Goal: Information Seeking & Learning: Find specific fact

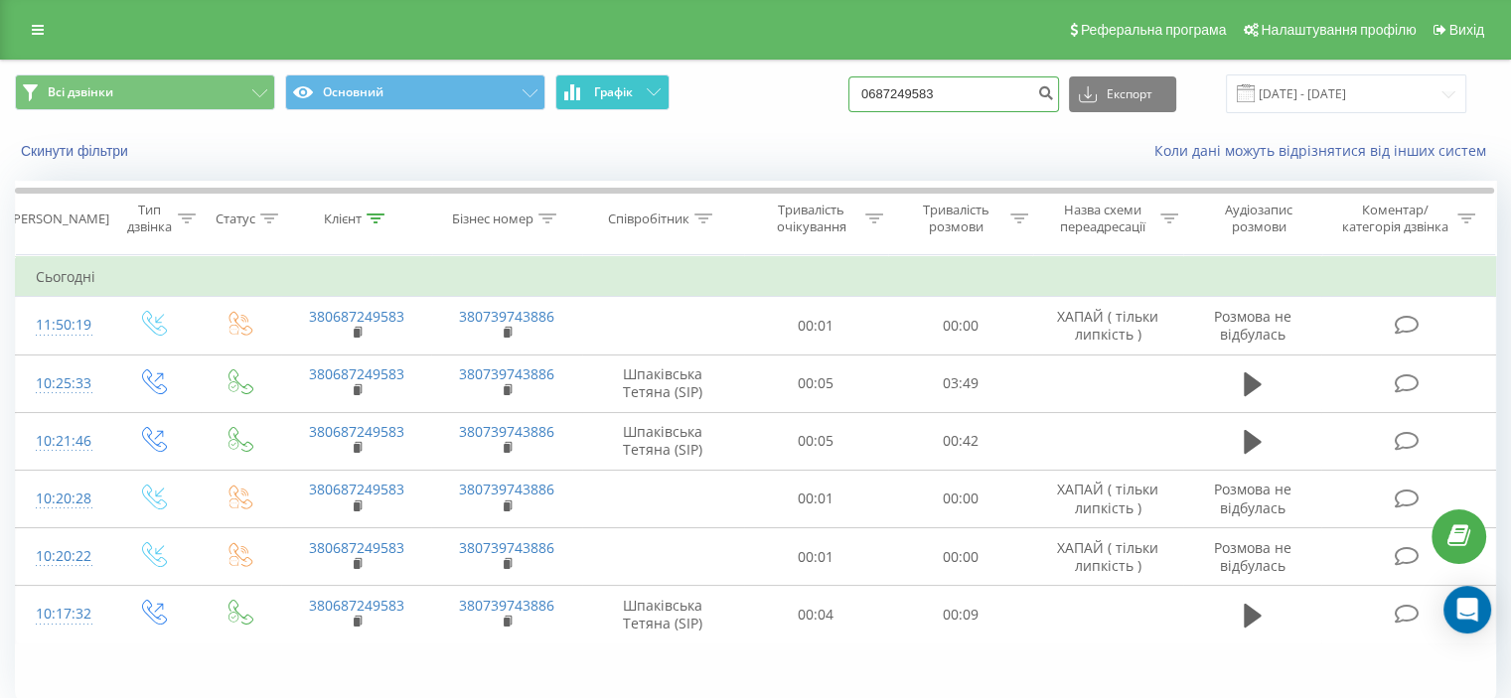
drag, startPoint x: 991, startPoint y: 91, endPoint x: 644, endPoint y: 106, distance: 348.0
click at [680, 102] on div "Всі дзвінки Основний Графік 0687249583 Експорт .csv .xls .xlsx [DATE] - [DATE]" at bounding box center [755, 94] width 1481 height 39
paste input "[PHONE_NUMBER]"
click at [973, 90] on input "[PHONE_NUMBER]" at bounding box center [953, 94] width 211 height 36
click at [971, 92] on input "[PHONE_NUMBER]" at bounding box center [953, 94] width 211 height 36
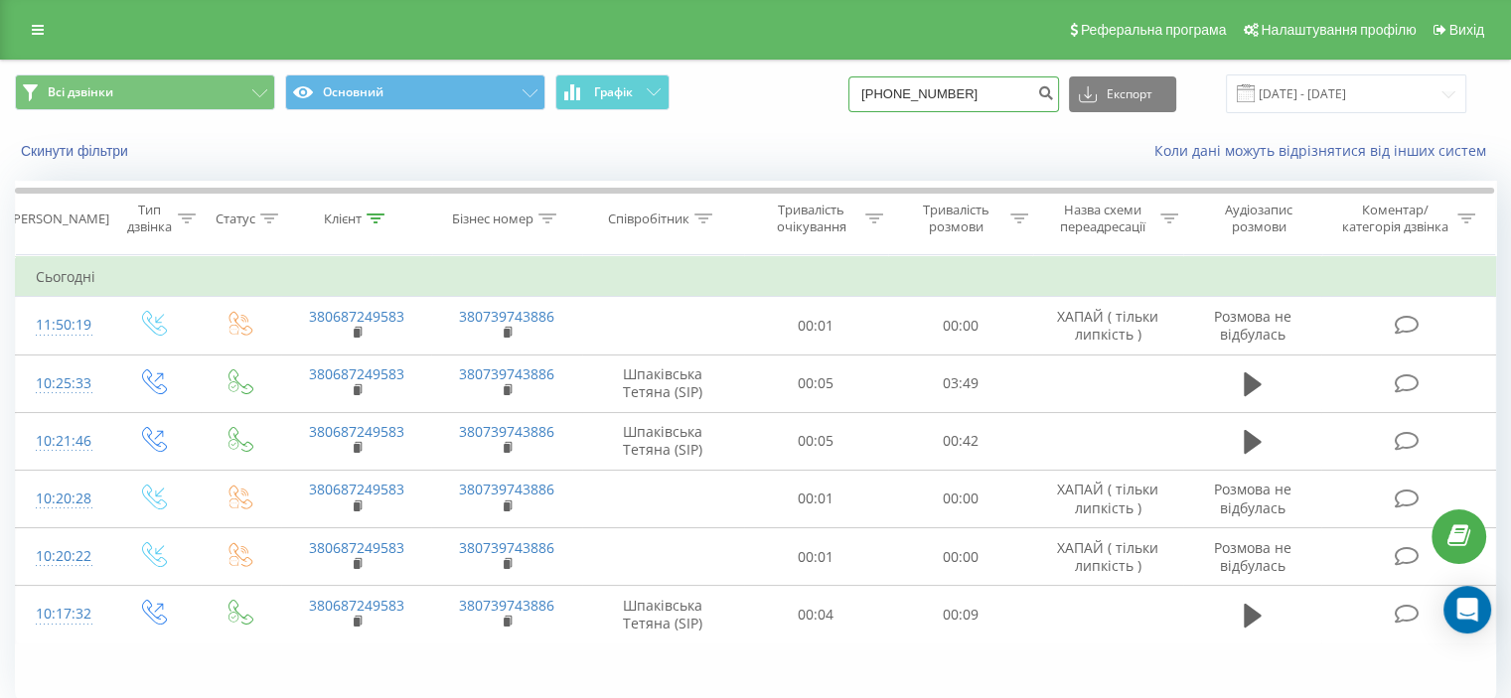
click at [954, 89] on input "[PHONE_NUMBER]" at bounding box center [953, 94] width 211 height 36
click at [926, 93] on input "[PHONE_NUMBER]" at bounding box center [953, 94] width 211 height 36
click at [902, 95] on input "0 (682915636" at bounding box center [953, 94] width 211 height 36
type input "0682915636"
click at [1052, 89] on button "submit" at bounding box center [1045, 94] width 27 height 36
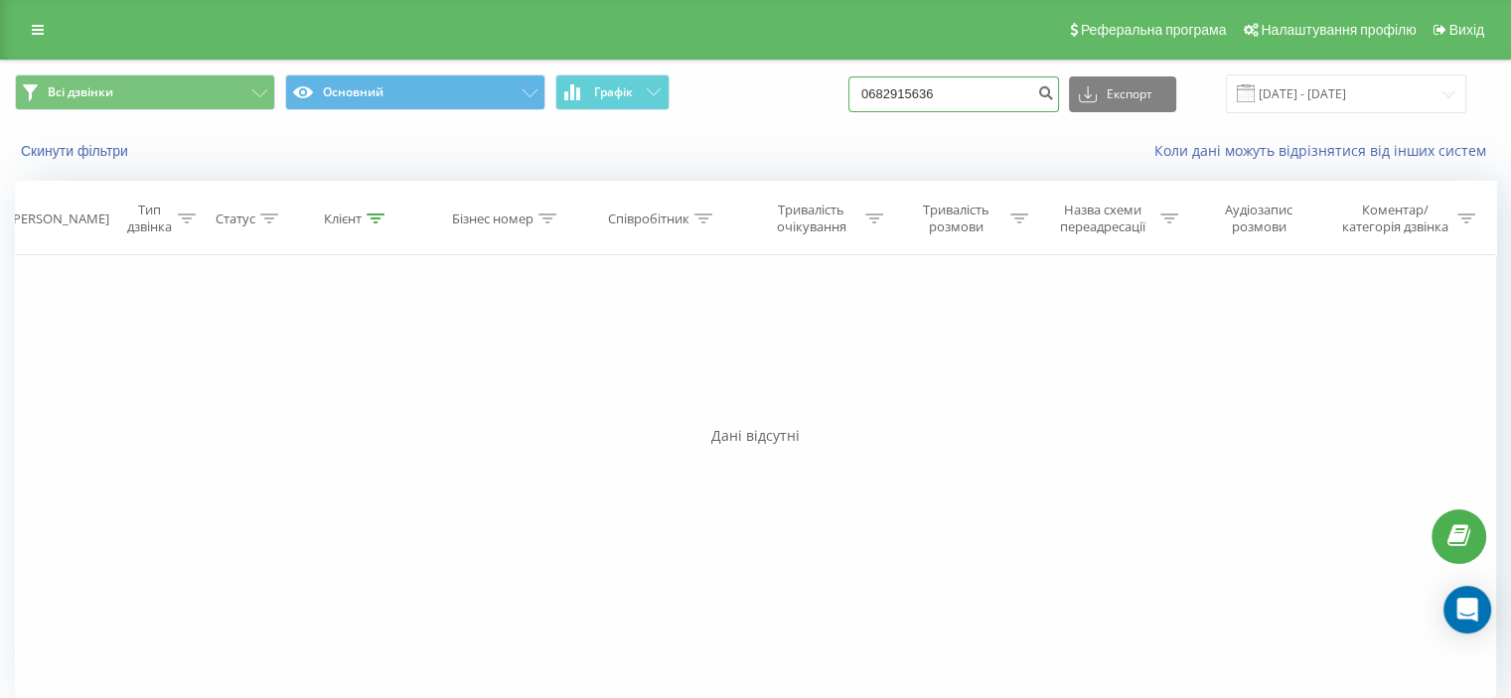
drag, startPoint x: 966, startPoint y: 100, endPoint x: 591, endPoint y: 114, distance: 374.8
click at [597, 110] on div "Всі дзвінки Основний Графік 0682915636 Експорт .csv .xls .xlsx 20.05.2025 - 20.…" at bounding box center [755, 94] width 1481 height 39
paste input "0637006039"
type input "0637006039"
click at [1054, 94] on icon "submit" at bounding box center [1045, 90] width 17 height 12
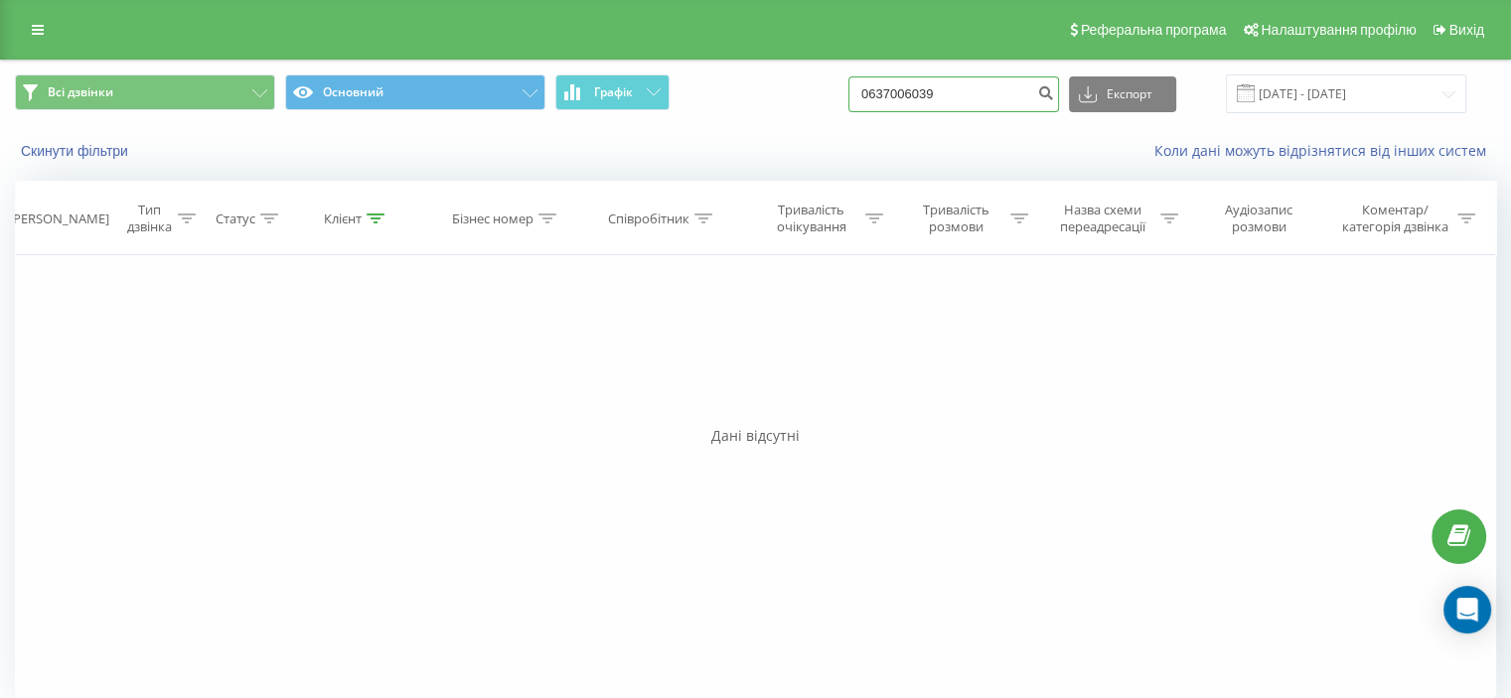
drag, startPoint x: 1003, startPoint y: 86, endPoint x: 274, endPoint y: 136, distance: 730.9
click at [413, 122] on div "Всі дзвінки Основний Графік 0637006039 Експорт .csv .xls .xlsx 20.05.2025 - 20.…" at bounding box center [755, 94] width 1509 height 67
paste input "0972863806"
type input "0972863806"
click at [1054, 85] on icon "submit" at bounding box center [1045, 90] width 17 height 12
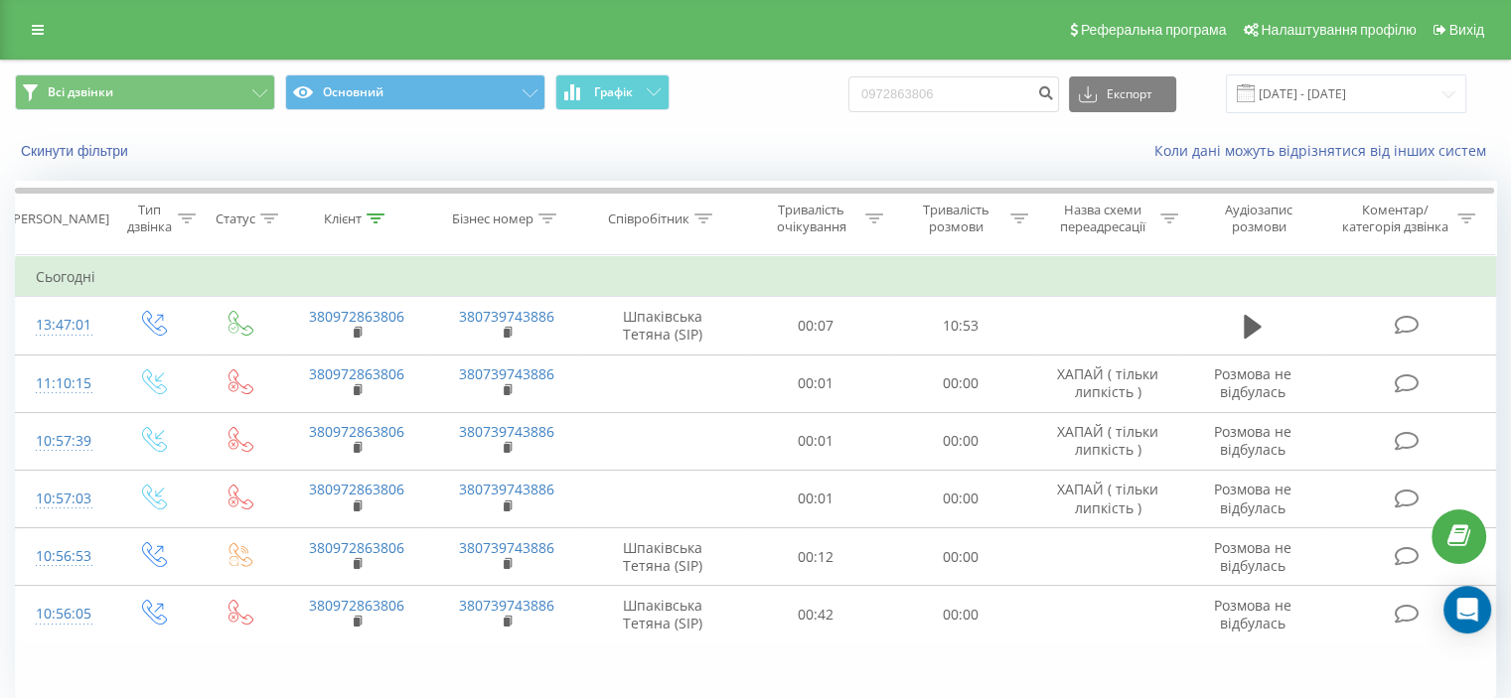
click at [0, 549] on div "Всі дзвінки Основний Графік 0972863806 Експорт .csv .xls .xlsx 20.05.2025 - 20.…" at bounding box center [755, 418] width 1511 height 717
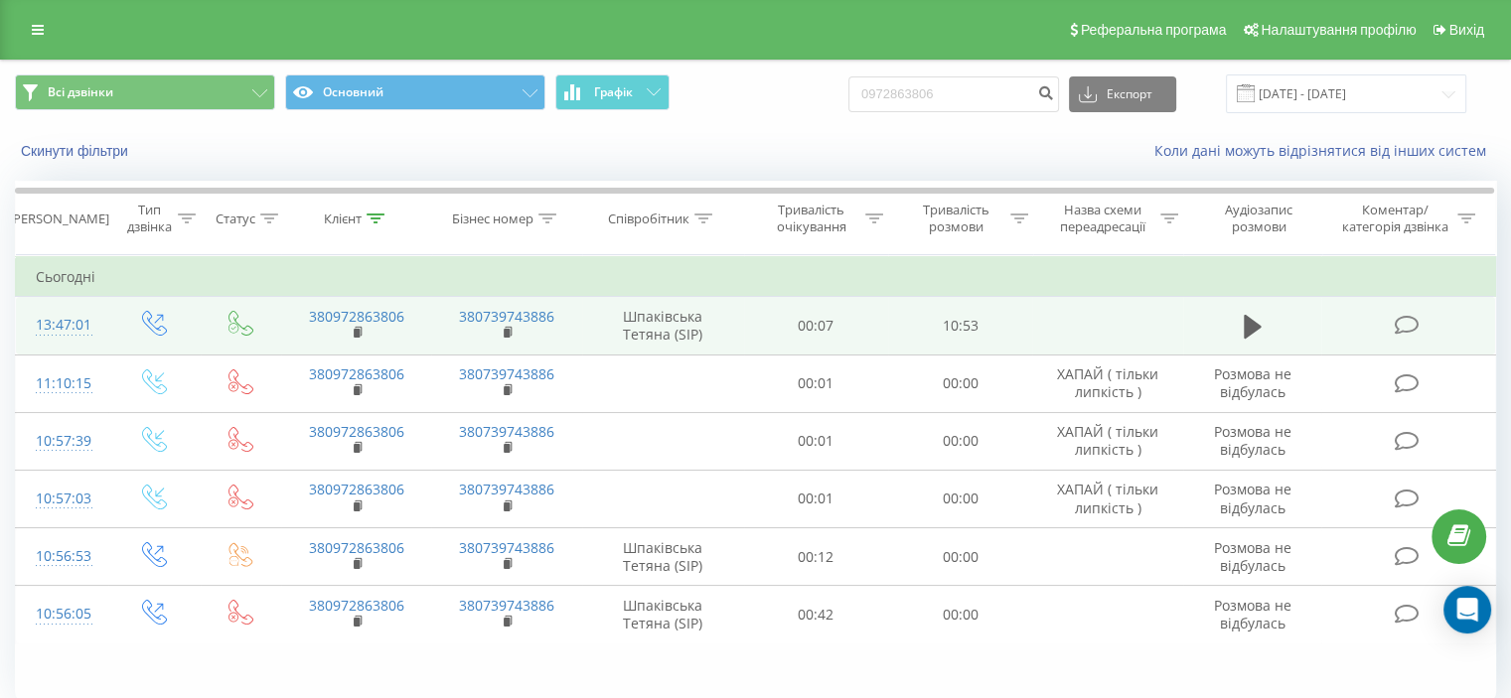
click at [1405, 323] on icon at bounding box center [1406, 325] width 25 height 21
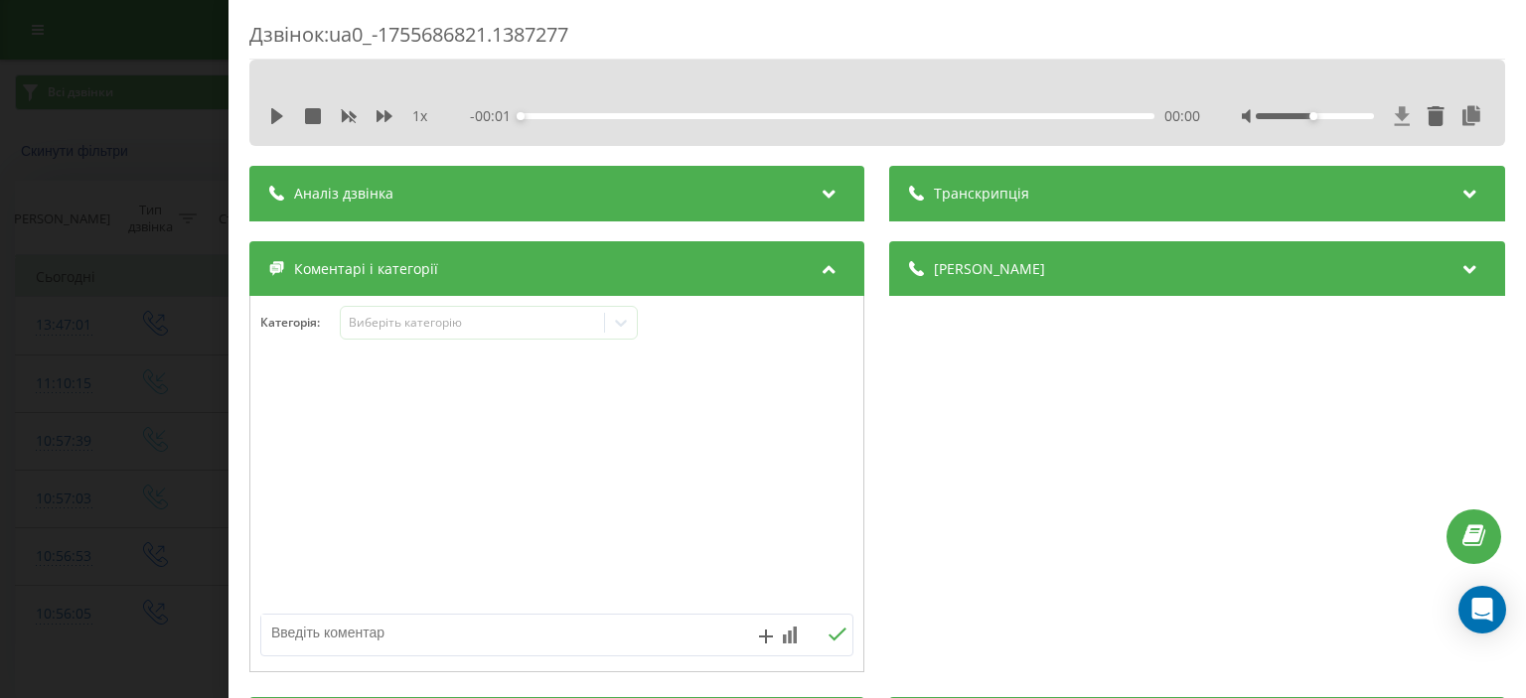
click at [1395, 118] on icon at bounding box center [1402, 115] width 15 height 19
click at [23, 501] on div "Дзвінок : ua0_-1755686821.1387277 1 x - 10:53 00:00 00:00 Транскрипція Для AI-а…" at bounding box center [763, 349] width 1526 height 698
